Goal: Obtain resource: Download file/media

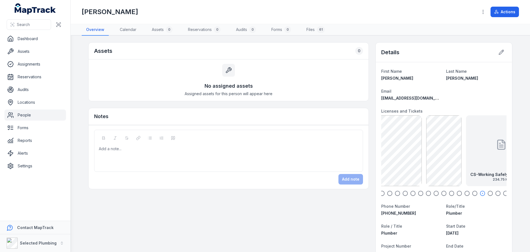
scroll to position [28, 0]
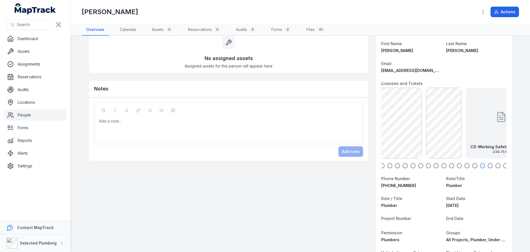
click at [503, 165] on icon "button" at bounding box center [506, 166] width 6 height 6
drag, startPoint x: 388, startPoint y: 137, endPoint x: 424, endPoint y: 138, distance: 35.9
click at [424, 138] on div "CS-Excavator Front 192.69 KB" at bounding box center [432, 123] width 71 height 71
click at [424, 138] on div "CS-Excavator Front 192.69 KB" at bounding box center [444, 123] width 71 height 71
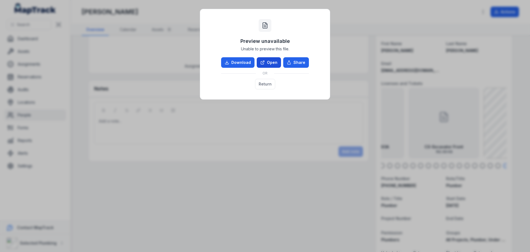
click at [272, 64] on link "Open" at bounding box center [269, 62] width 24 height 10
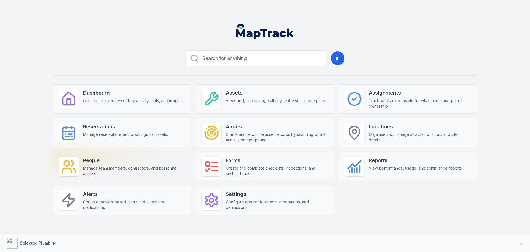
click at [121, 162] on strong "People" at bounding box center [134, 160] width 102 height 8
